Goal: Transaction & Acquisition: Purchase product/service

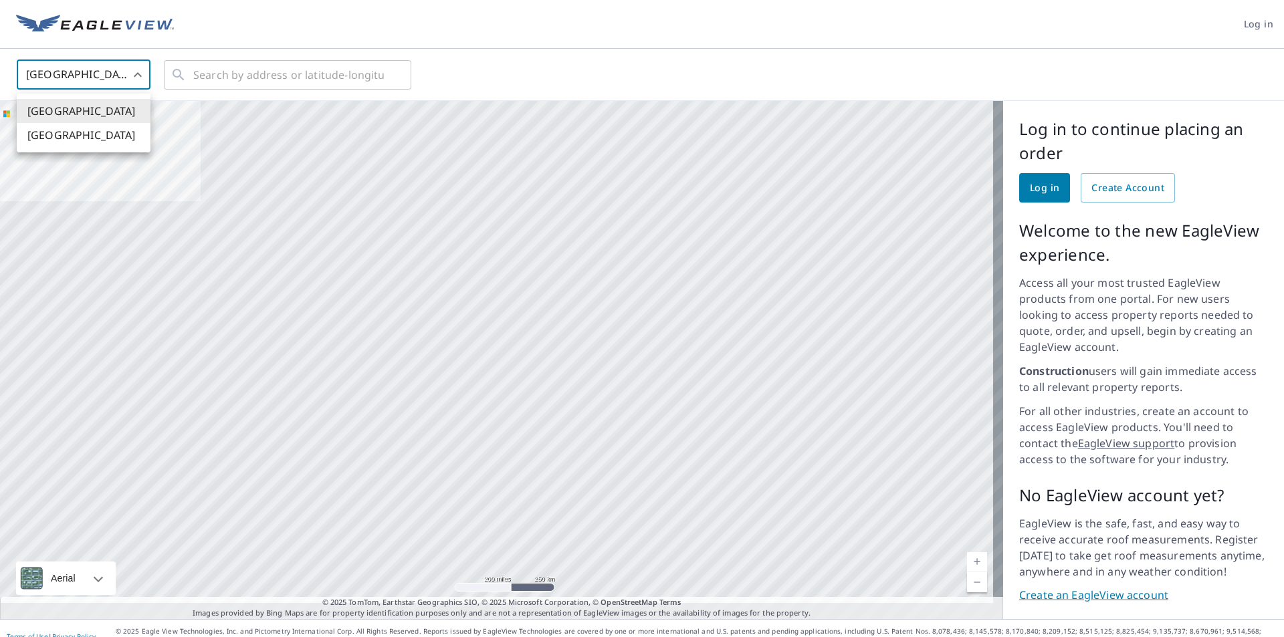
click at [136, 74] on body "Log in [GEOGRAPHIC_DATA] US ​ ​ Aerial Road A standard road map Aerial A detail…" at bounding box center [642, 318] width 1284 height 637
drag, startPoint x: 53, startPoint y: 134, endPoint x: 70, endPoint y: 139, distance: 18.0
click at [54, 134] on li "[GEOGRAPHIC_DATA]" at bounding box center [84, 135] width 134 height 24
type input "CA"
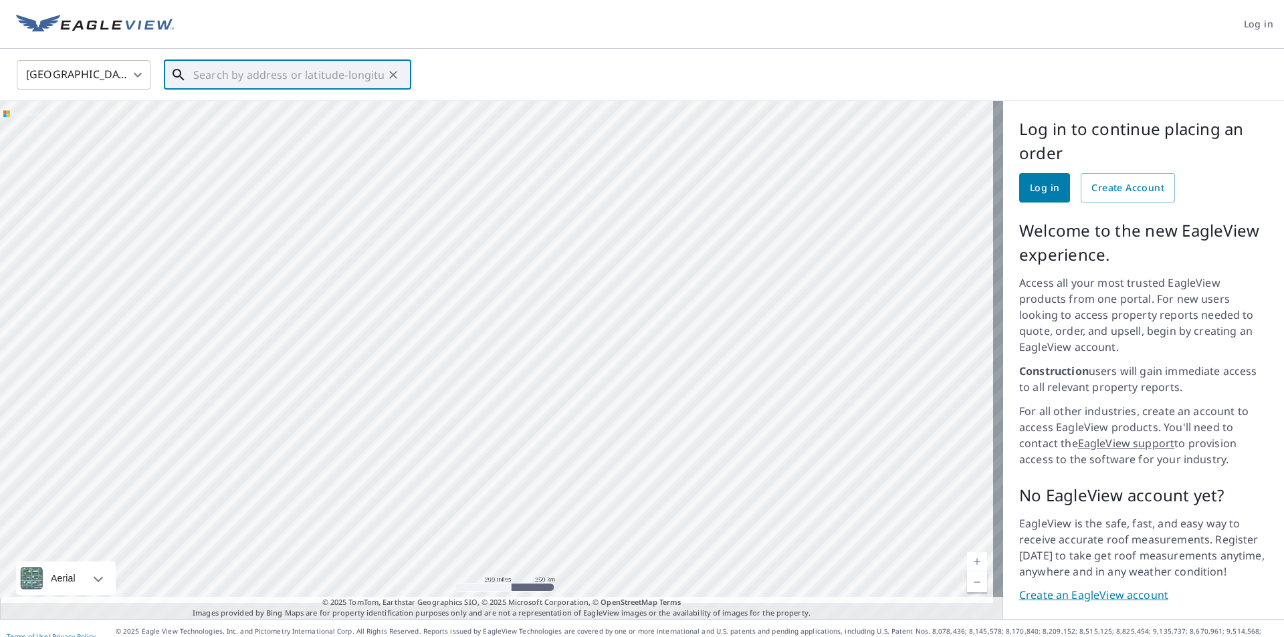
click at [219, 75] on input "text" at bounding box center [288, 74] width 191 height 37
type input "2"
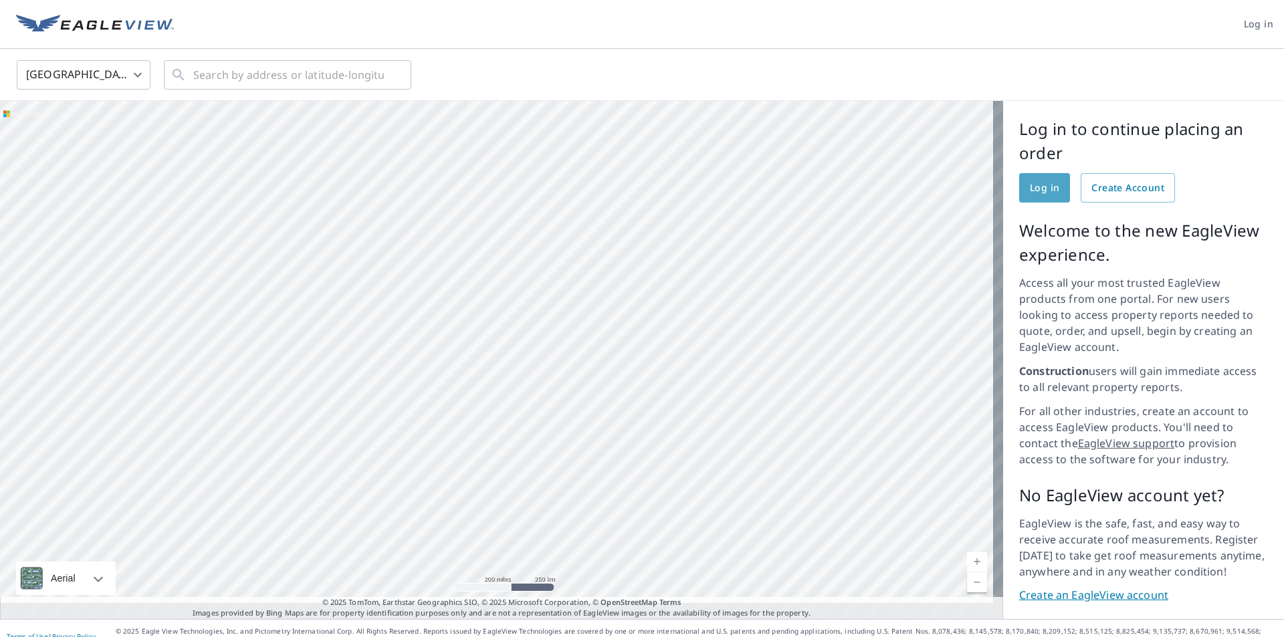
click at [1030, 187] on span "Log in" at bounding box center [1044, 188] width 29 height 17
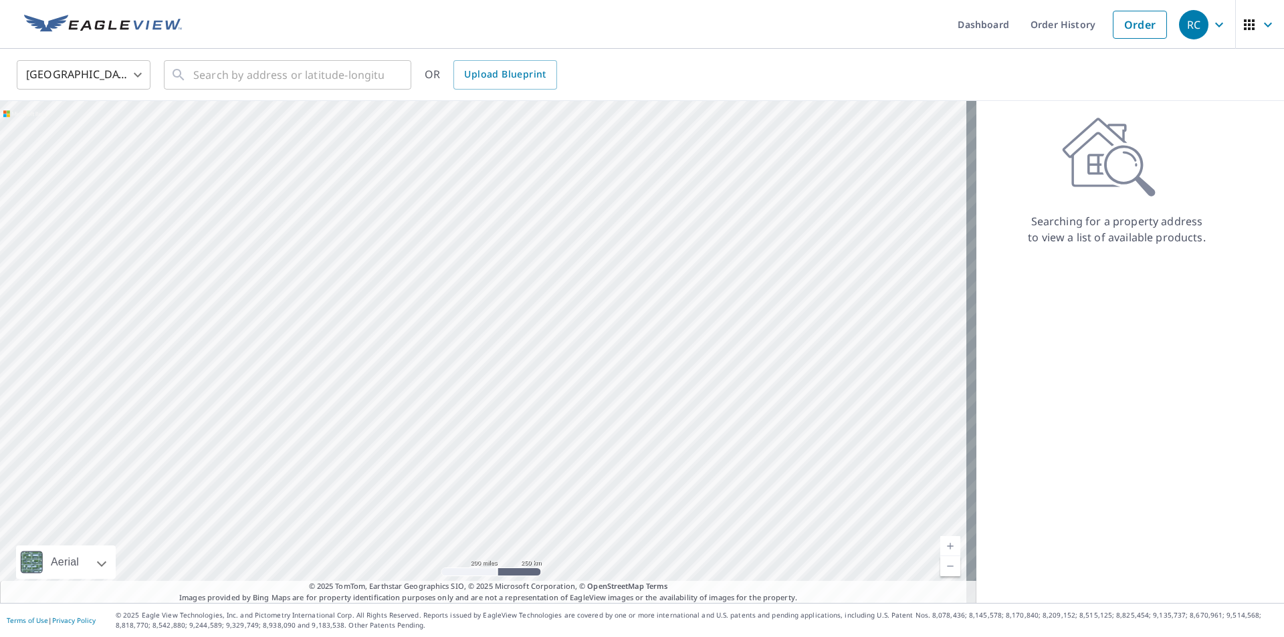
click at [137, 73] on body "RC RC Dashboard Order History Order RC United States US ​ ​ OR Upload Blueprint…" at bounding box center [642, 318] width 1284 height 637
click at [57, 135] on li "[GEOGRAPHIC_DATA]" at bounding box center [84, 135] width 134 height 24
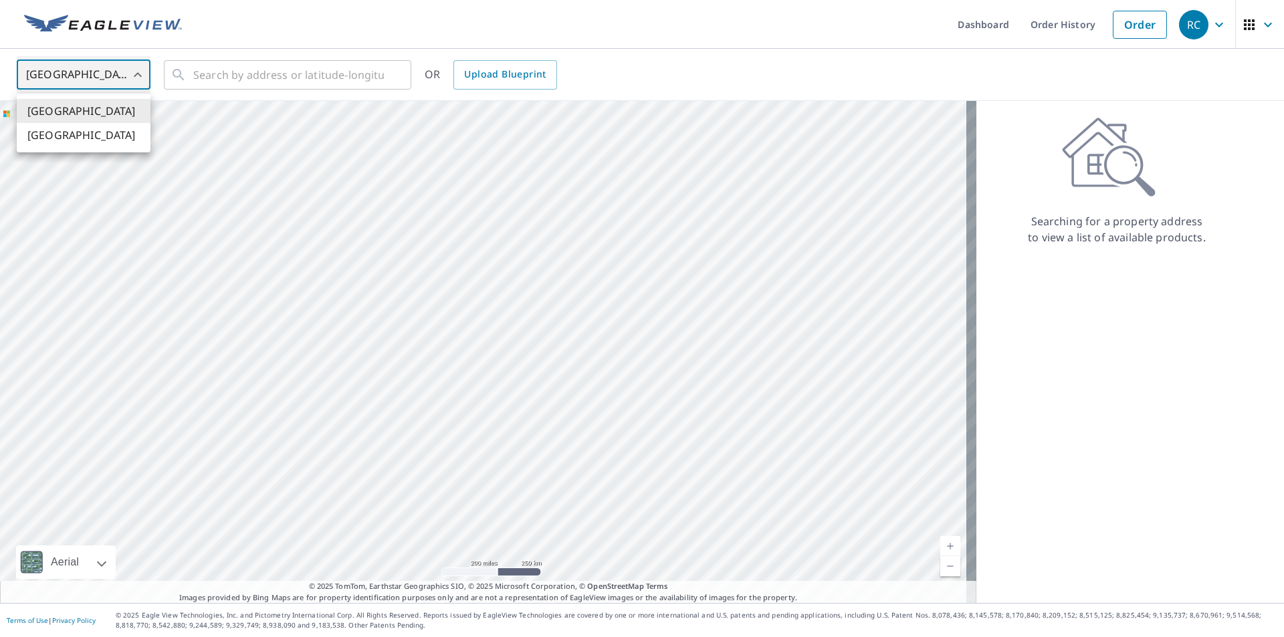
type input "CA"
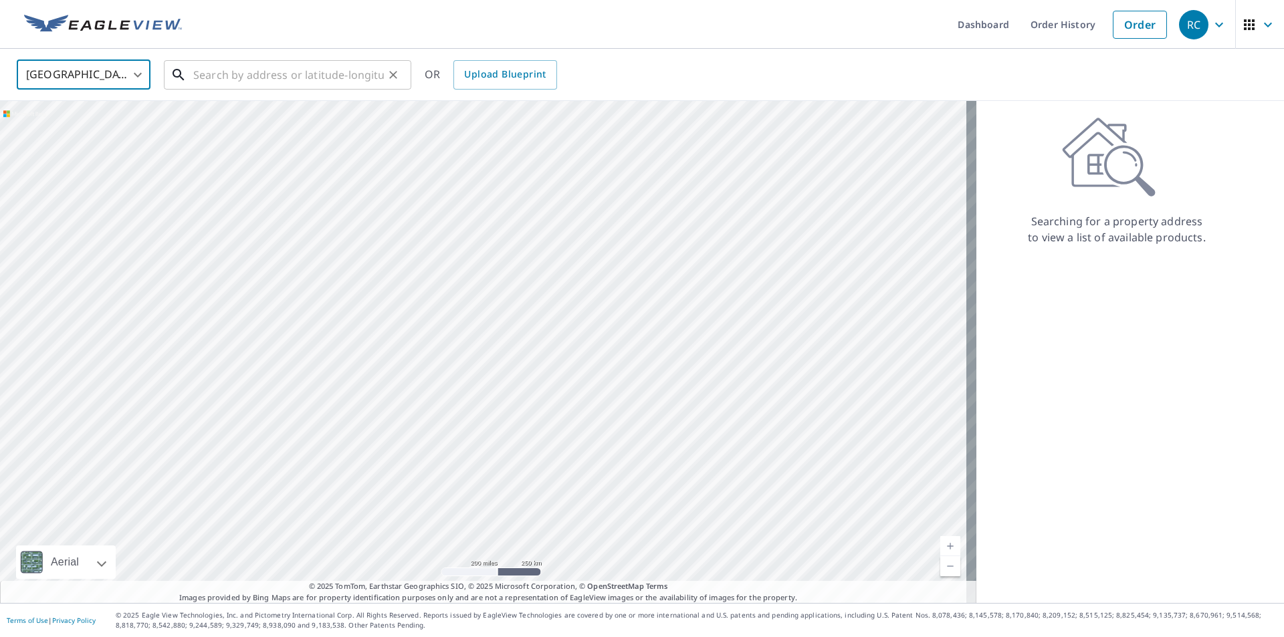
click at [203, 75] on input "text" at bounding box center [288, 74] width 191 height 37
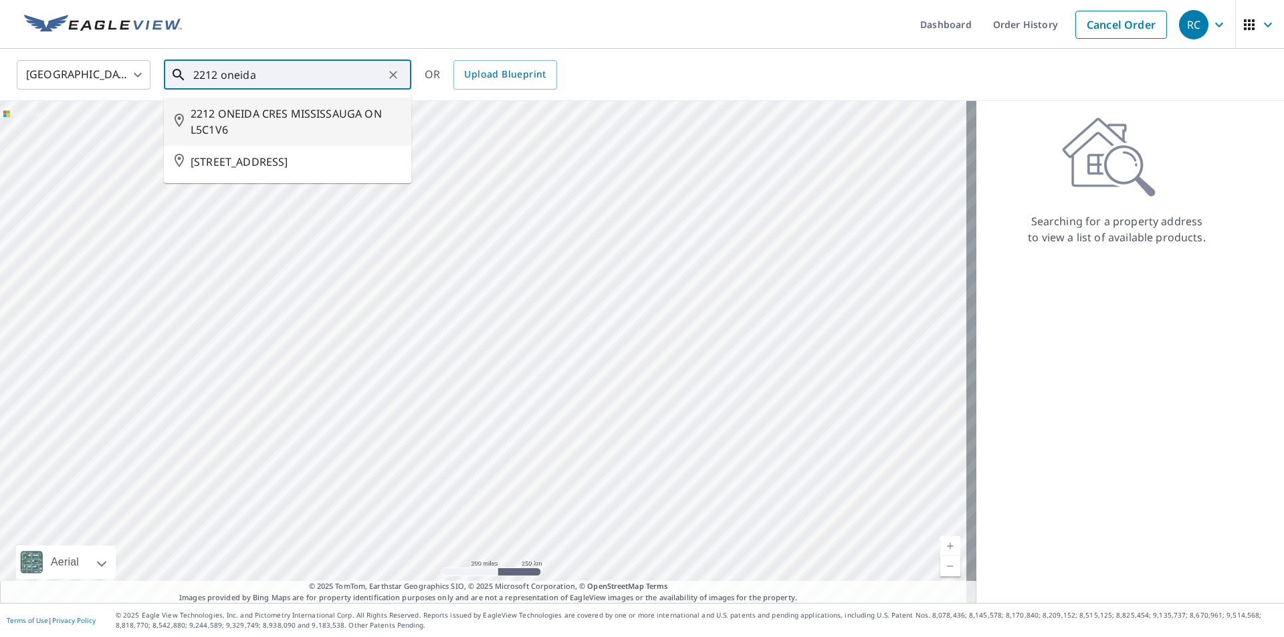
click at [296, 114] on span "2212 ONEIDA CRES MISSISSAUGA ON L5C1V6" at bounding box center [296, 122] width 210 height 32
type input "2212 ONEIDA CRES MISSISSAUGA ON L5C1V6"
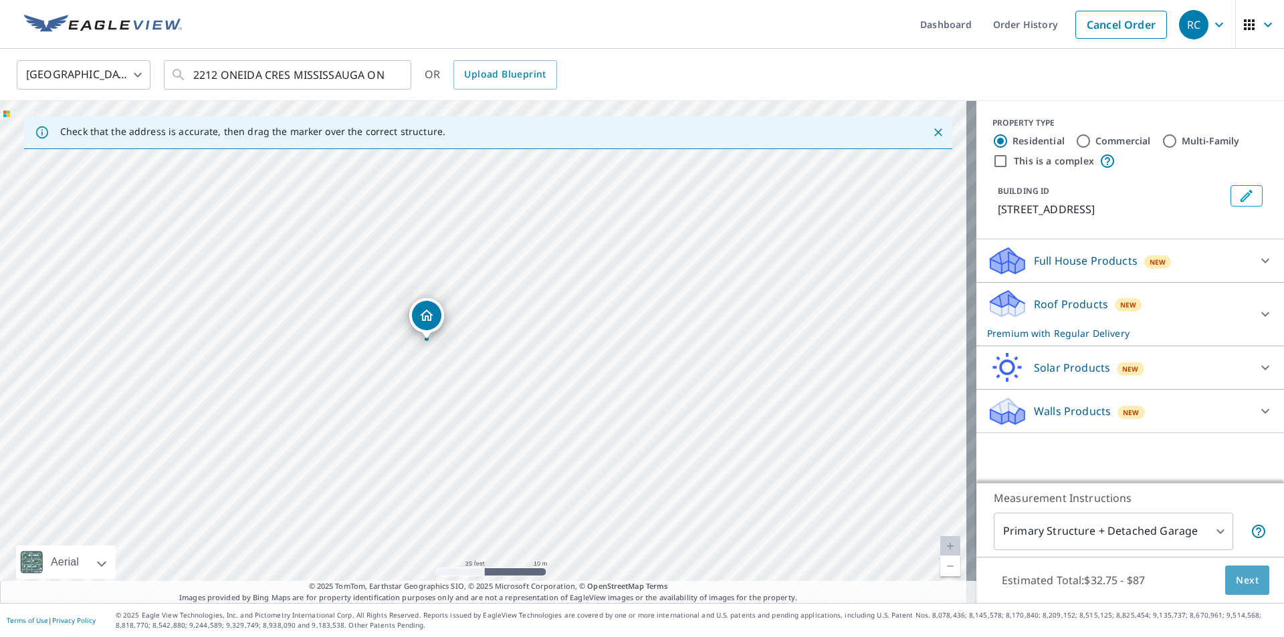
click at [1238, 580] on span "Next" at bounding box center [1247, 580] width 23 height 17
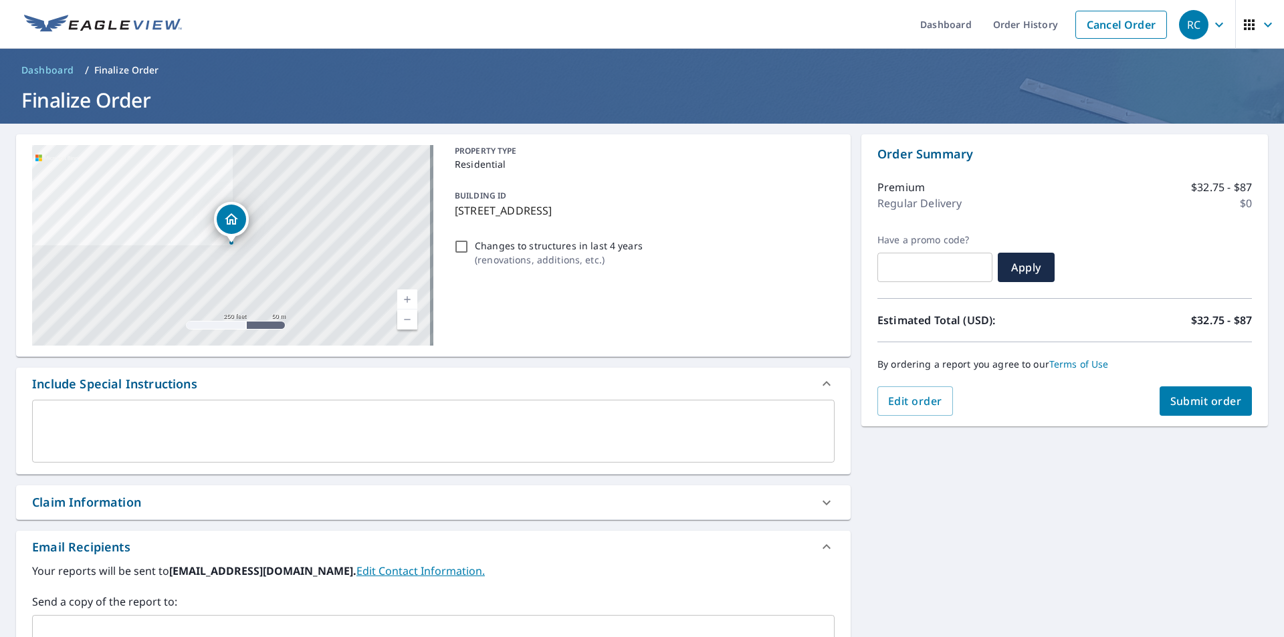
click at [1184, 401] on span "Submit order" at bounding box center [1206, 401] width 72 height 15
checkbox input "true"
